Goal: Use online tool/utility: Use online tool/utility

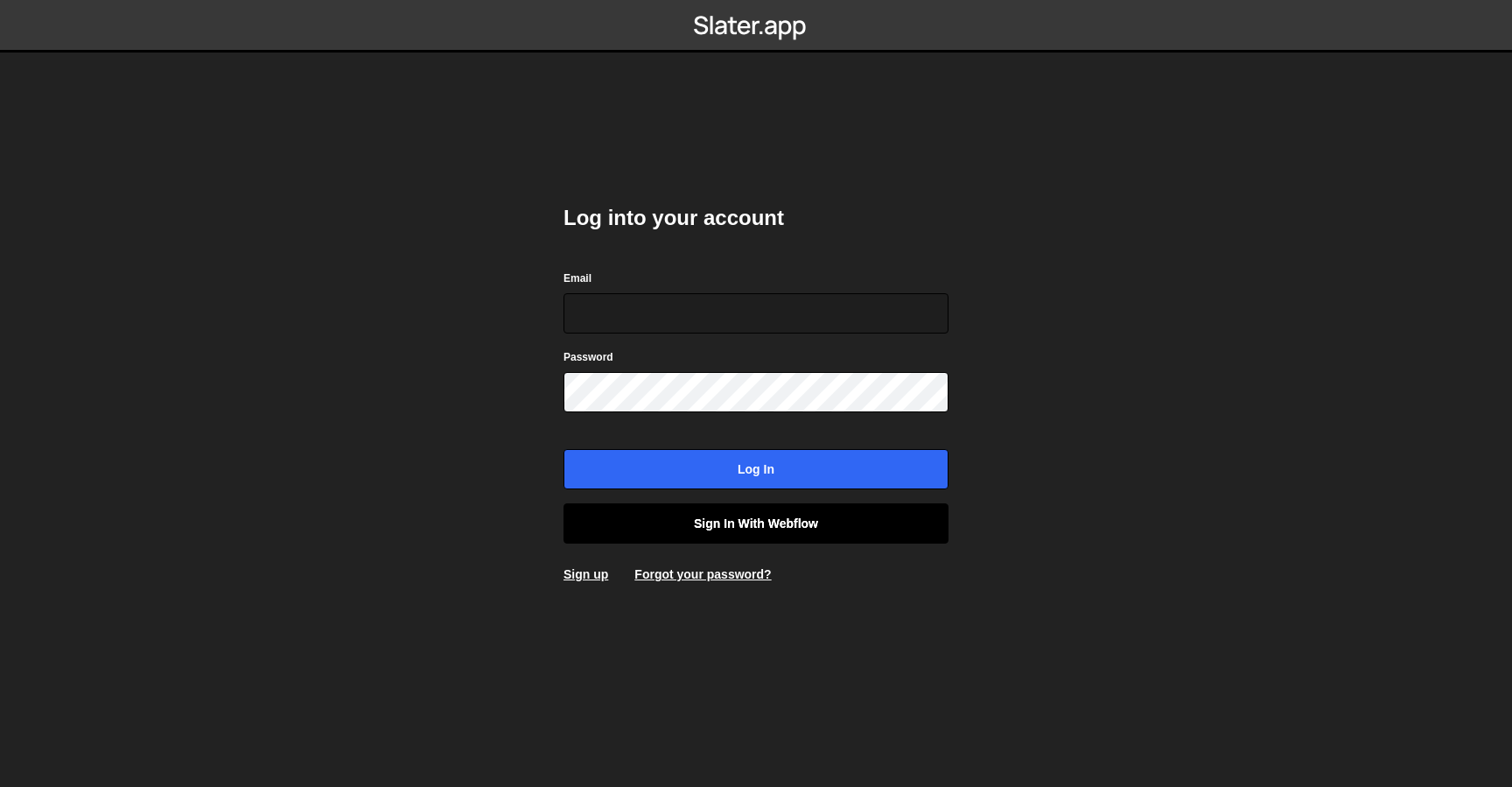
click at [757, 539] on link "Sign in with Webflow" at bounding box center [756, 523] width 385 height 41
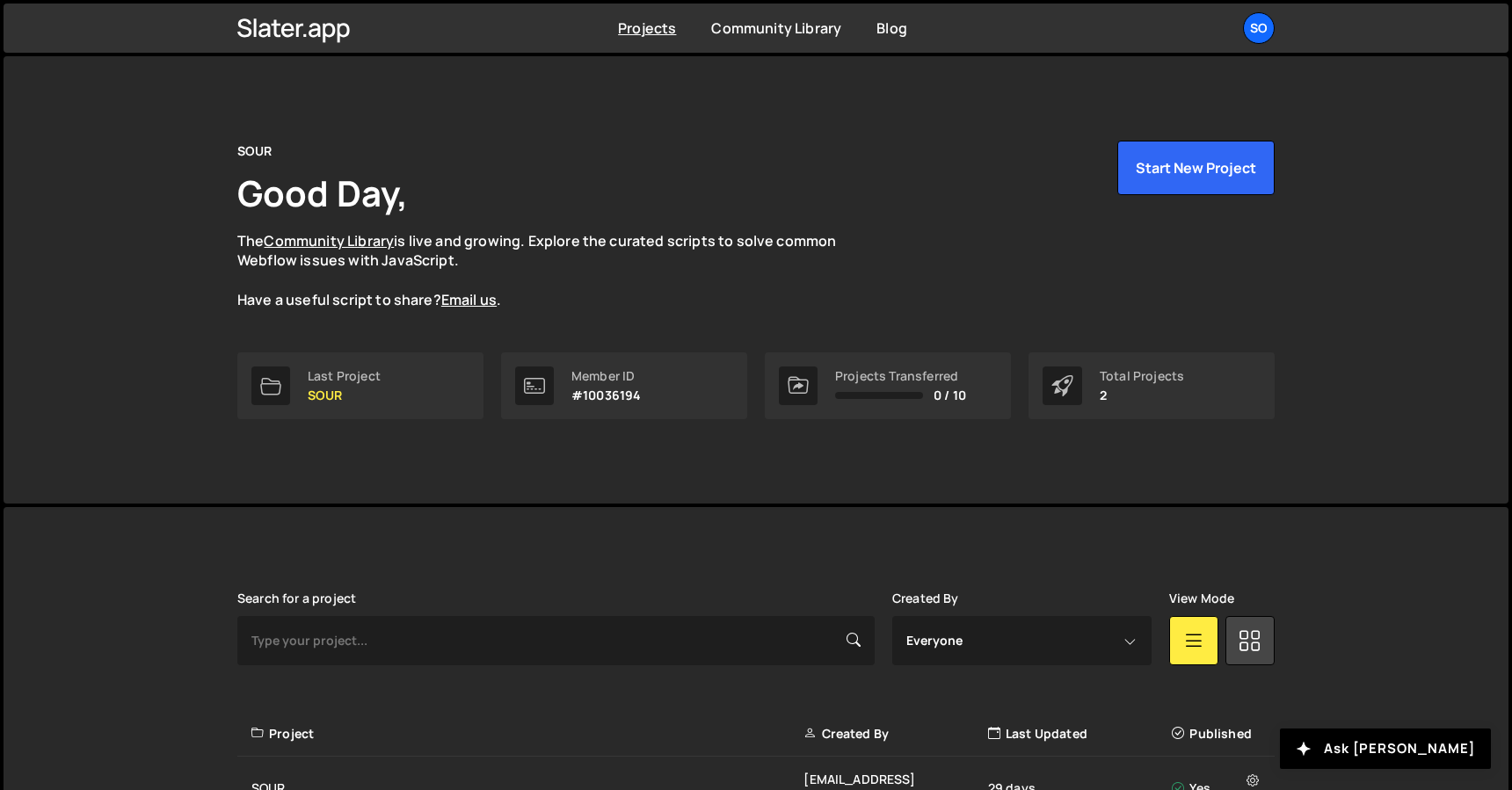
scroll to position [147, 0]
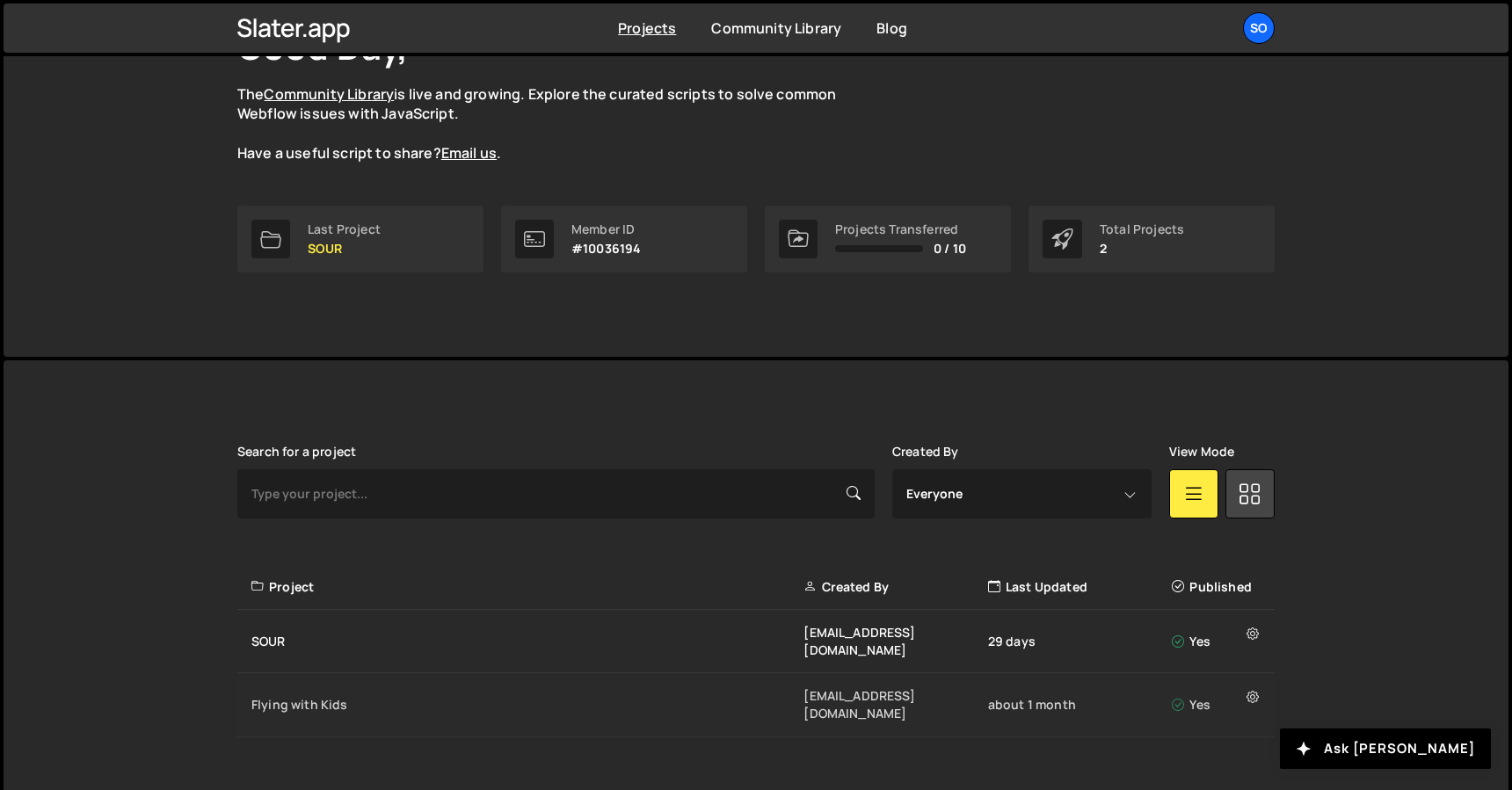
click at [333, 696] on div "Flying with Kids" at bounding box center [527, 704] width 551 height 17
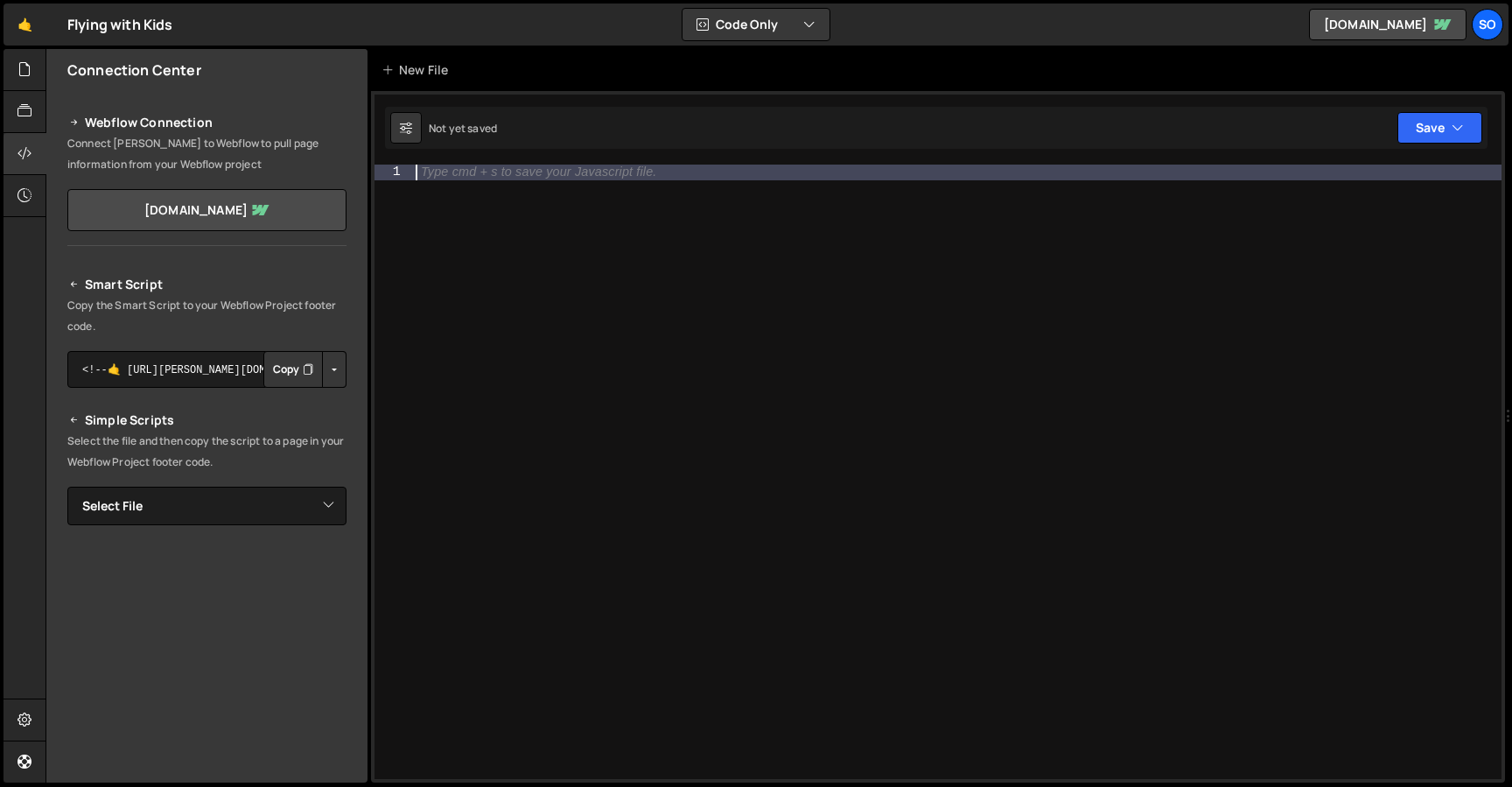
click at [448, 239] on div "Type cmd + s to save your Javascript file." at bounding box center [957, 487] width 1089 height 645
click at [47, 108] on div "Webflow Connection Connect Slater to Webflow to pull page information from your…" at bounding box center [207, 168] width 322 height 155
click at [31, 79] on icon at bounding box center [24, 69] width 14 height 19
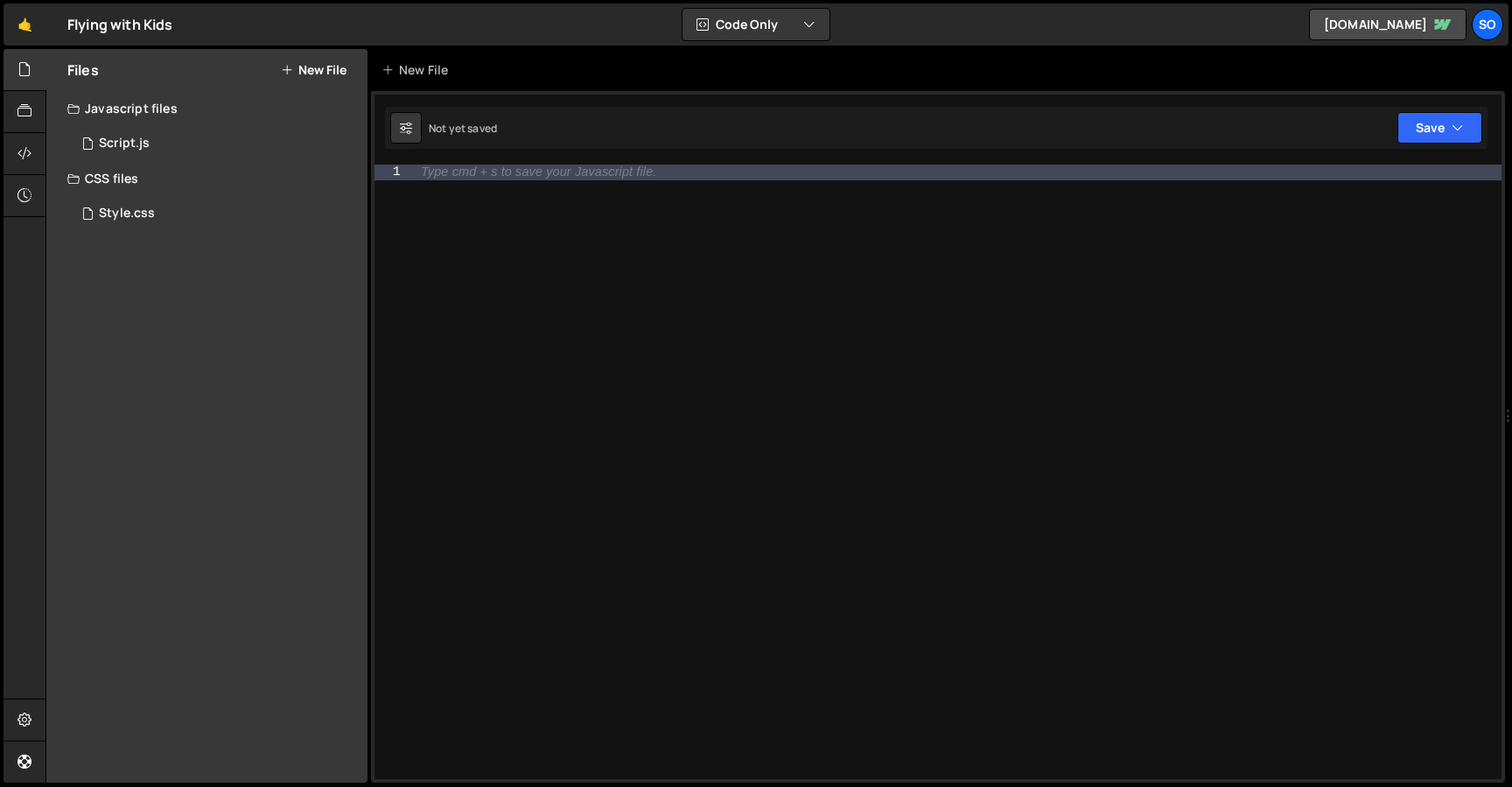
click at [150, 173] on div "CSS files" at bounding box center [207, 178] width 322 height 35
click at [150, 153] on div "1 Script.js 0" at bounding box center [218, 144] width 300 height 35
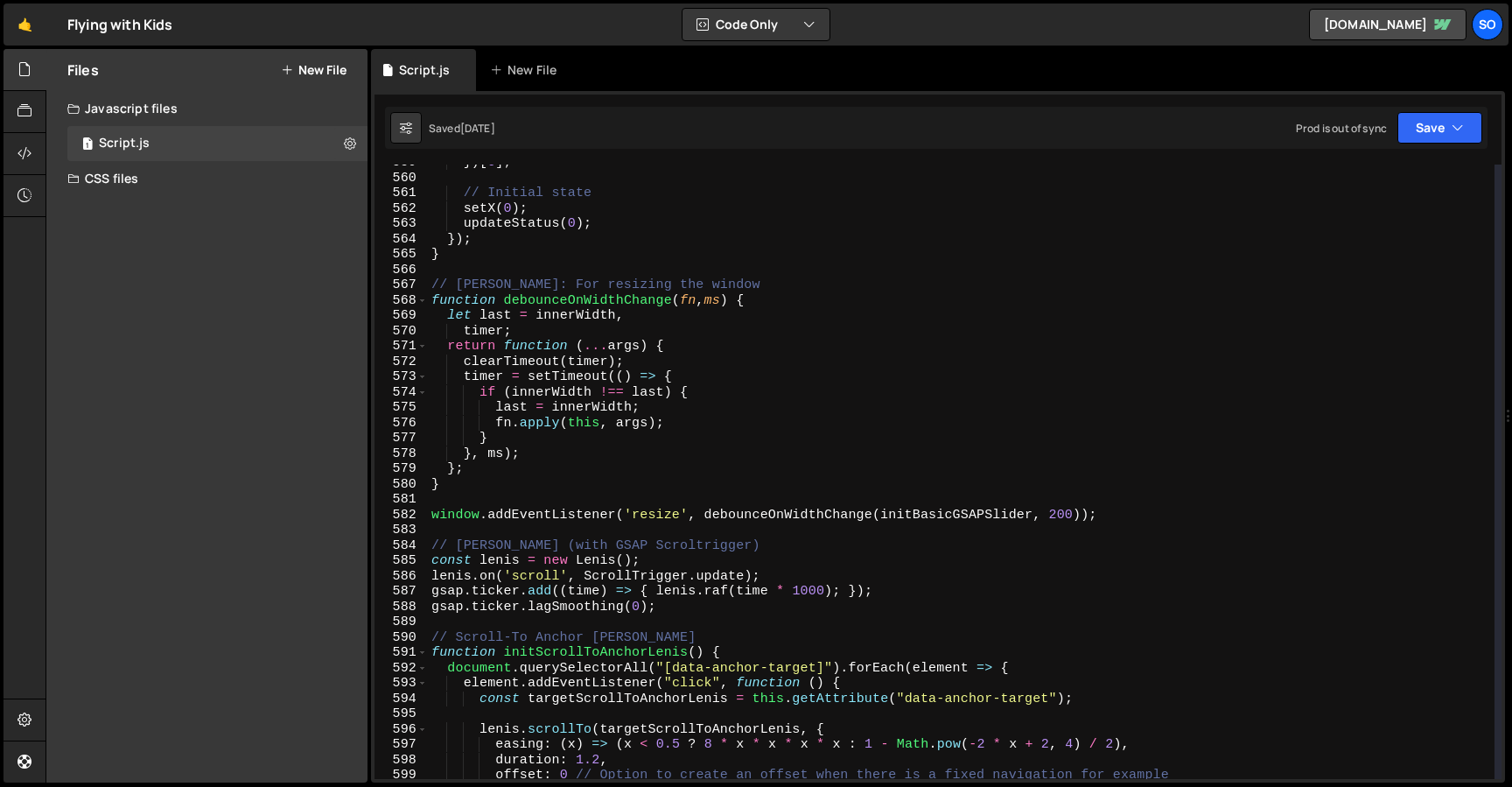
scroll to position [8559, 0]
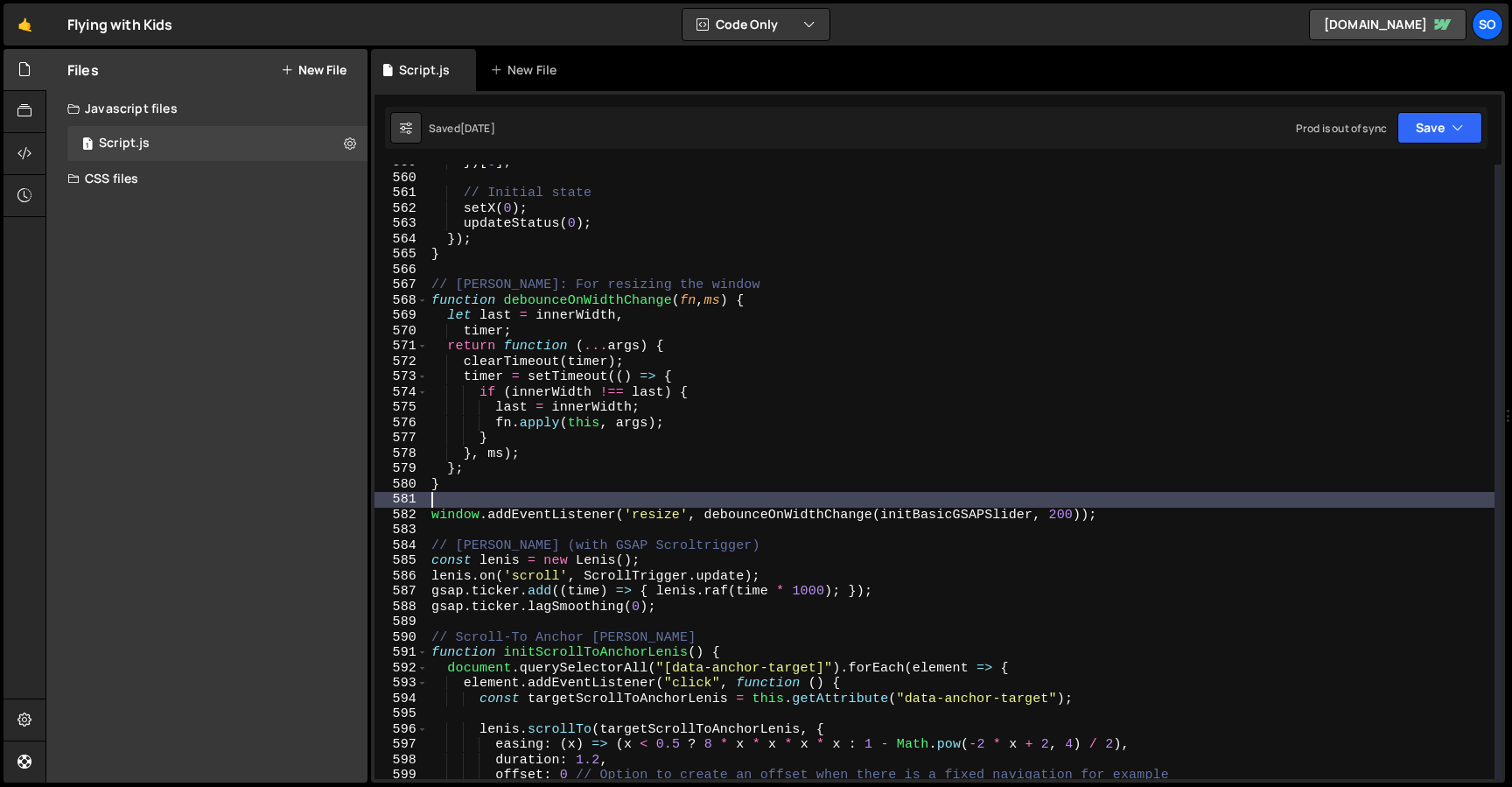
click at [1218, 507] on div "}) [ 0 ] ; // Initial state setX ( 0 ) ; updateStatus ( 0 ) ; }) ; } // Debounc…" at bounding box center [961, 477] width 1067 height 645
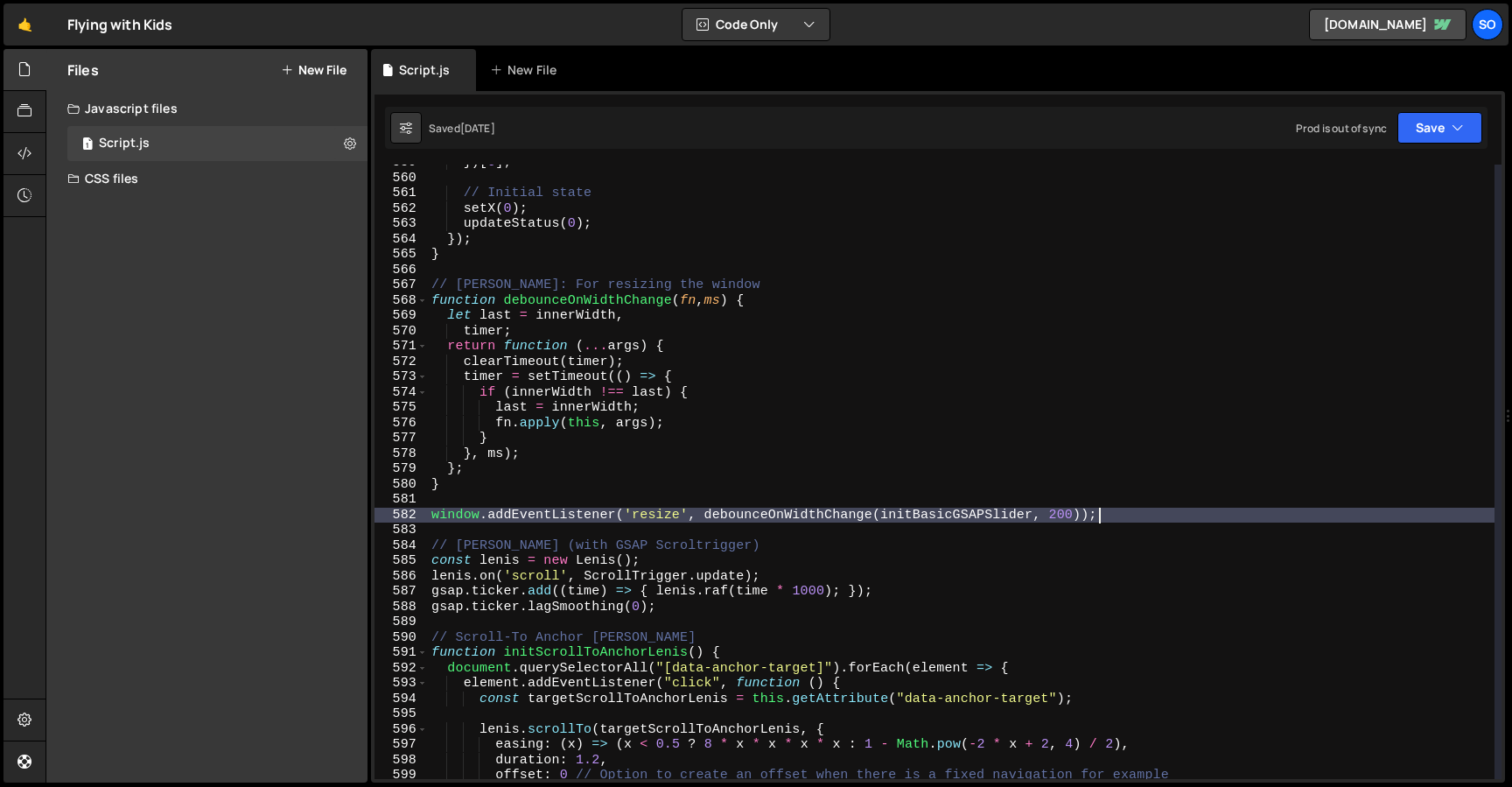
click at [1205, 515] on div "}) [ 0 ] ; // Initial state setX ( 0 ) ; updateStatus ( 0 ) ; }) ; } // Debounc…" at bounding box center [961, 477] width 1067 height 645
type textarea "window.addEventListener('resize', debounceOnWidthChange(initBasicGSAPSlider, 20…"
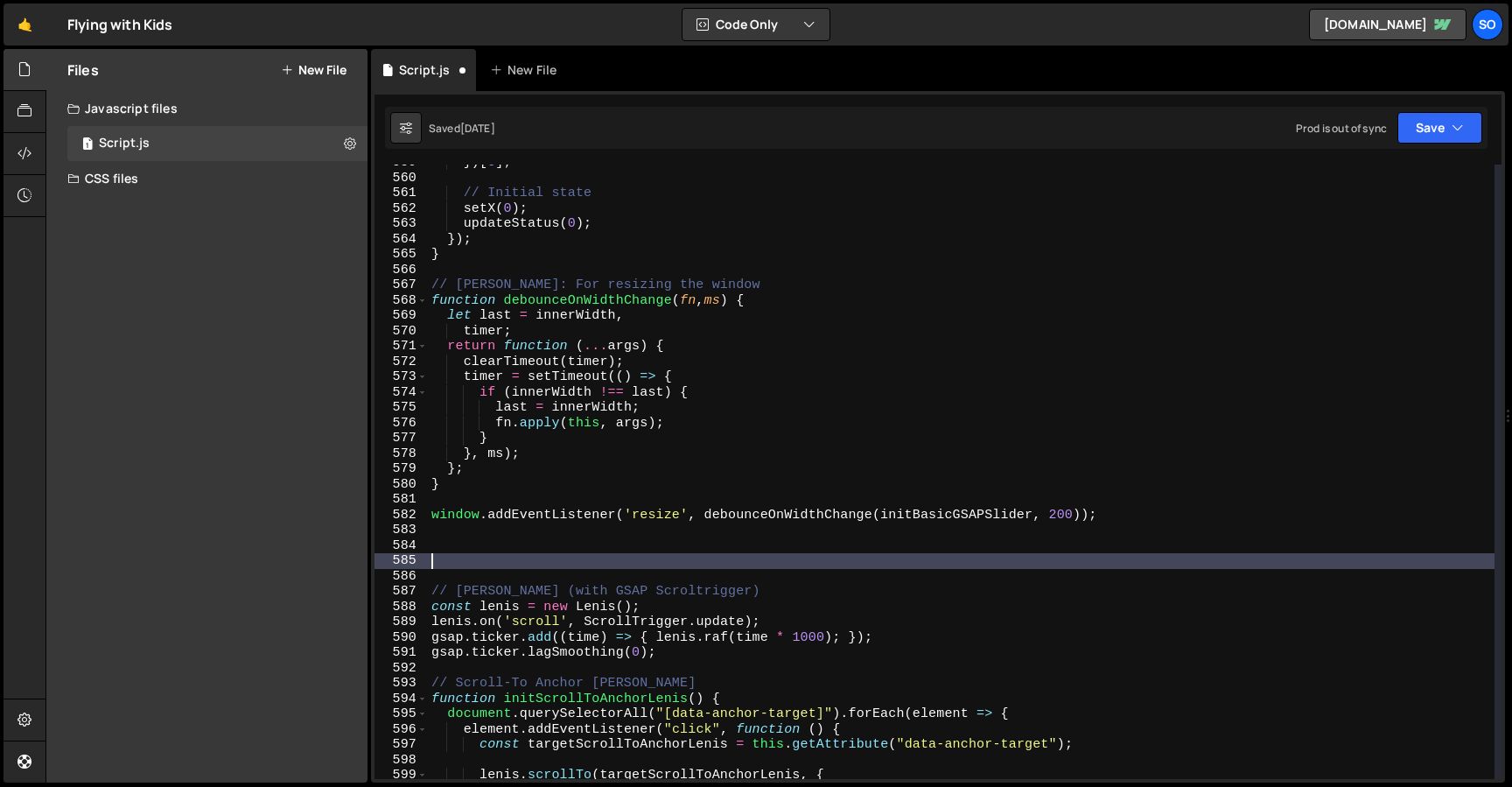
paste textarea "});"
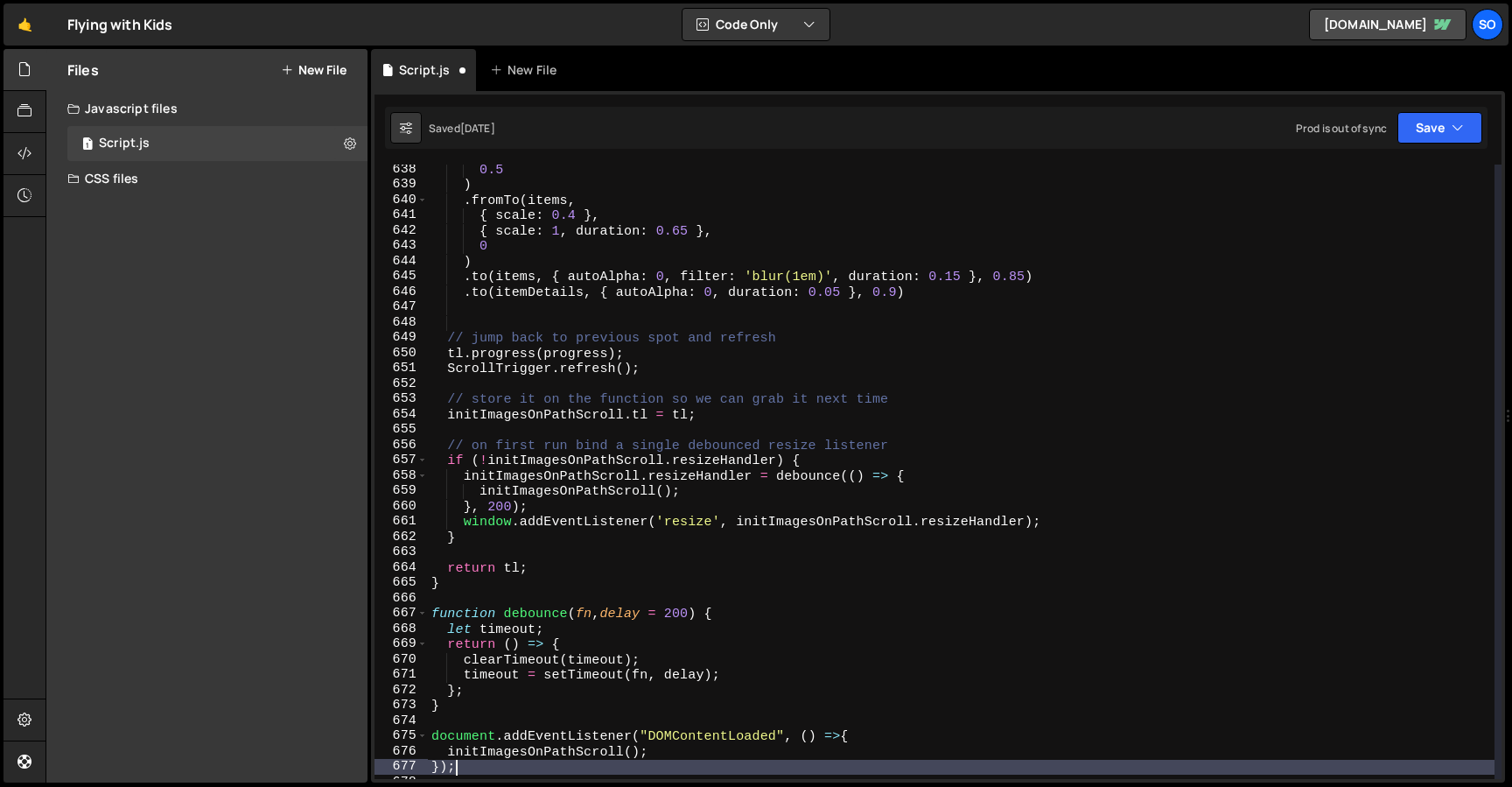
scroll to position [9813, 0]
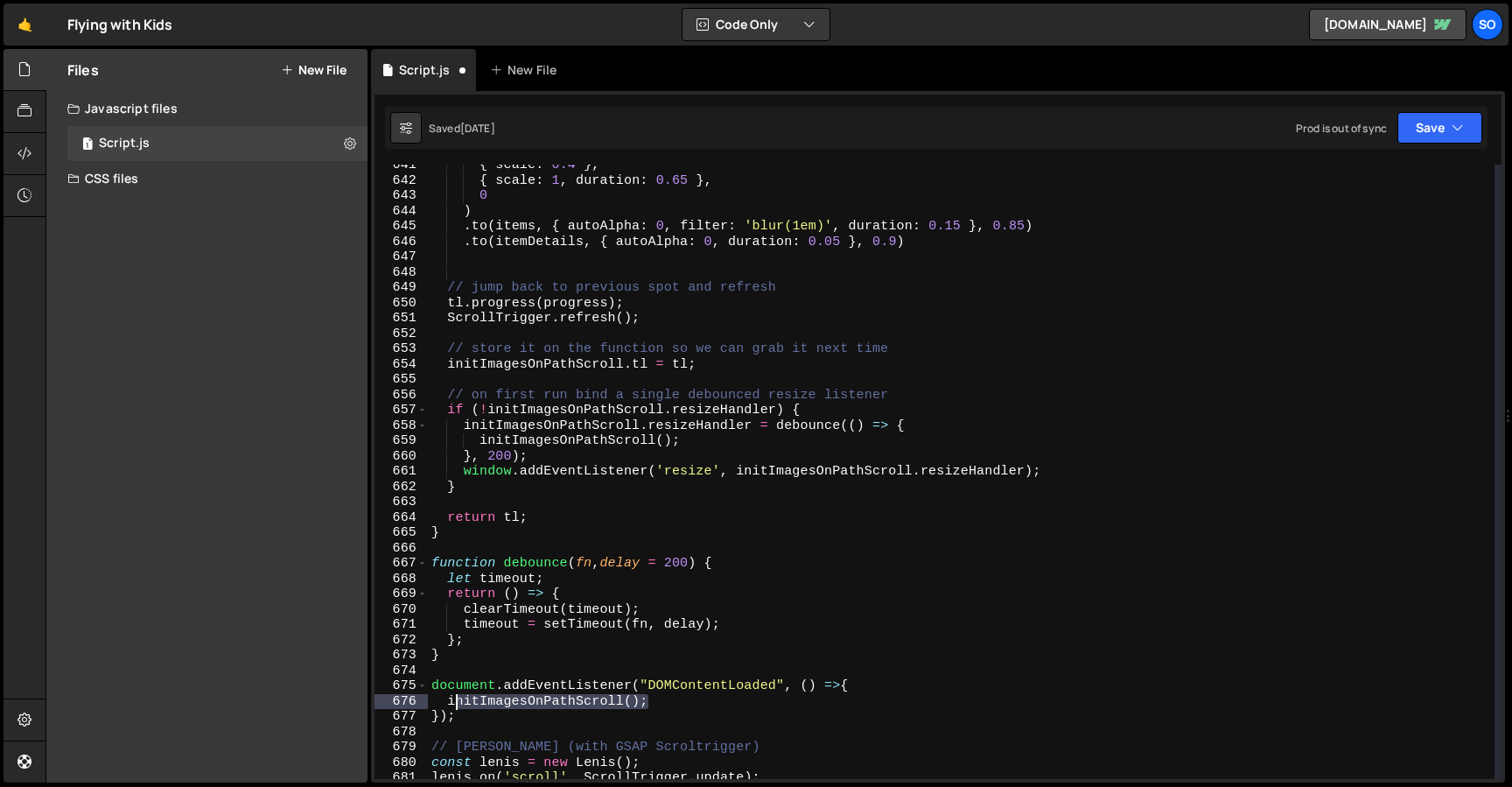
drag, startPoint x: 674, startPoint y: 698, endPoint x: 446, endPoint y: 698, distance: 228.0
click at [446, 698] on div "{ scale : 0.4 } , { scale : 1 , duration : 0.65 } , 0 ) . to ( items , { autoAl…" at bounding box center [961, 480] width 1067 height 645
type textarea "initImagesOnPathScroll();"
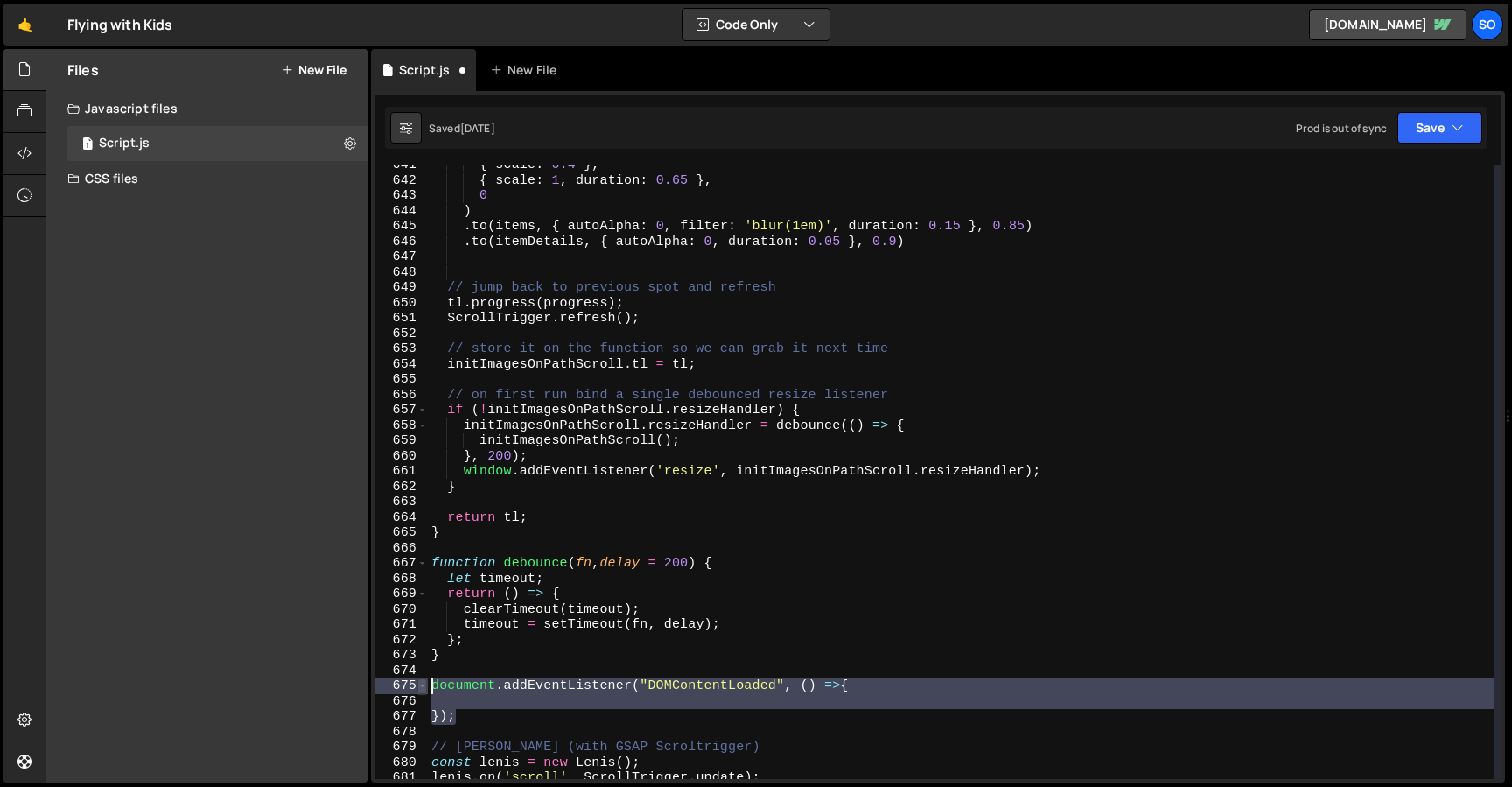
drag, startPoint x: 470, startPoint y: 717, endPoint x: 421, endPoint y: 679, distance: 62.0
click at [421, 679] on div "641 642 643 644 645 646 647 648 649 650 651 652 653 654 655 656 657 658 659 660…" at bounding box center [938, 472] width 1127 height 614
type textarea "document.addEventListener("DOMContentLoaded", () =>{"
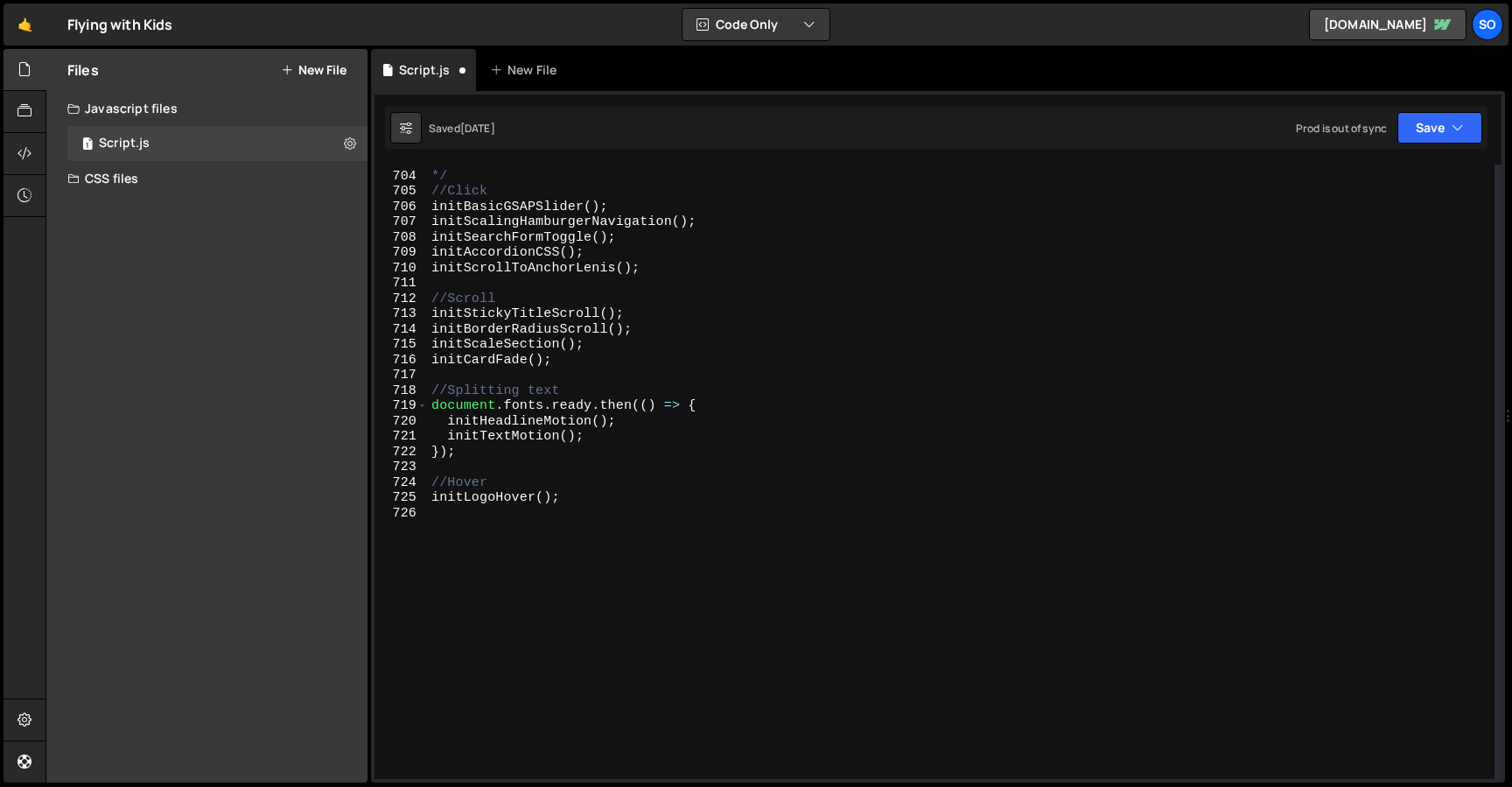
scroll to position [10762, 0]
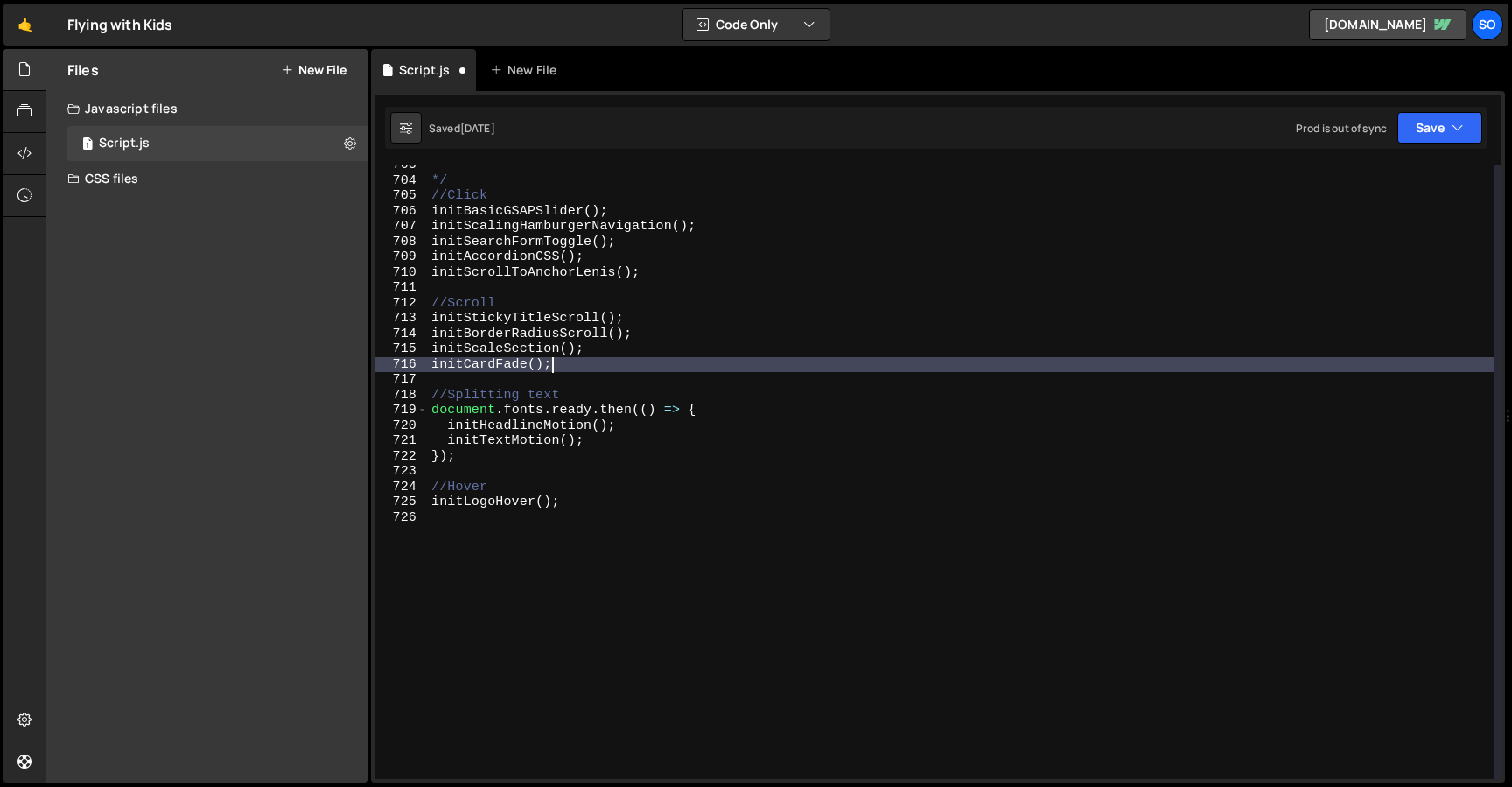
click at [643, 367] on div "*/ //Click initBasicGSAPSlider ( ) ; initScalingHamburgerNavigation ( ) ; initS…" at bounding box center [961, 480] width 1067 height 645
type textarea "initCardFade();"
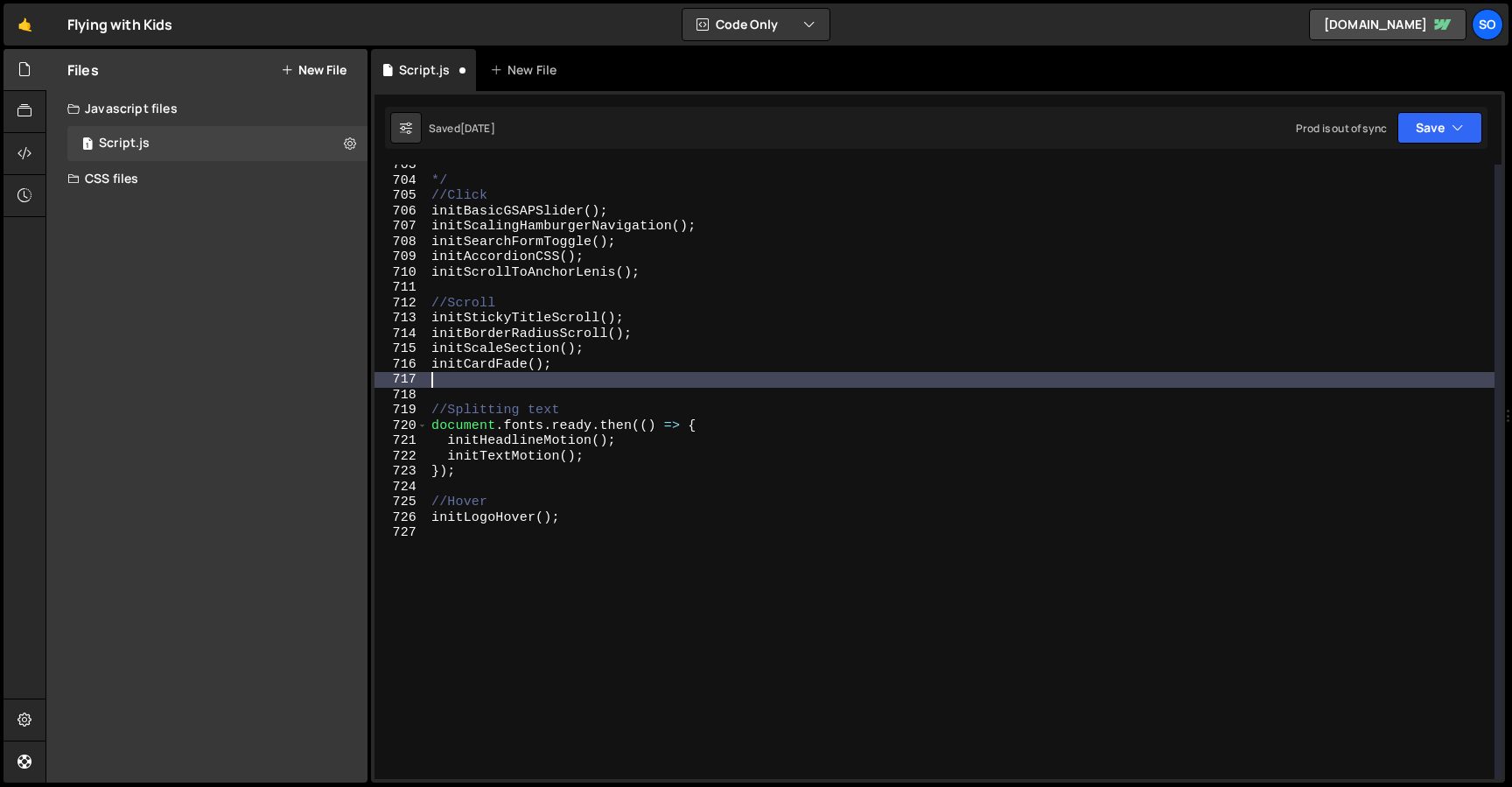
paste textarea "initImagesOnPathScroll();"
type textarea "initImagesOnPathScroll();"
